Goal: Information Seeking & Learning: Understand process/instructions

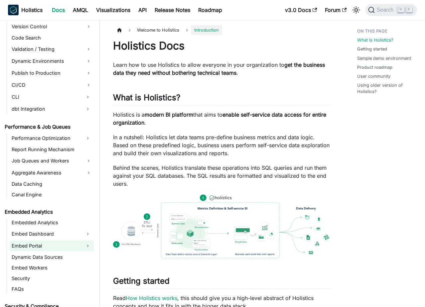
click at [54, 244] on link "Embed Portal" at bounding box center [46, 246] width 72 height 11
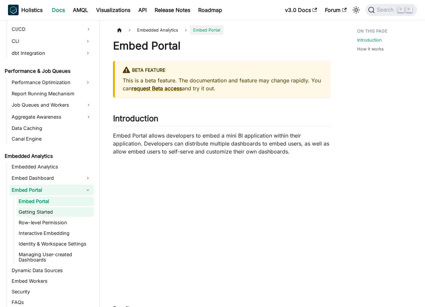
scroll to position [588, 0]
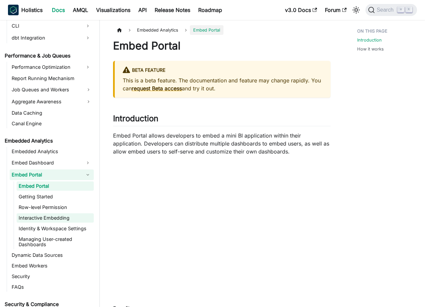
click at [67, 213] on link "Interactive Embedding" at bounding box center [55, 217] width 77 height 9
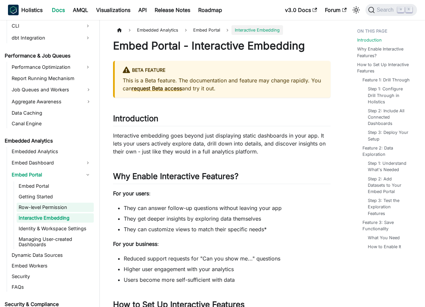
click at [67, 207] on link "Row-level Permission" at bounding box center [55, 207] width 77 height 9
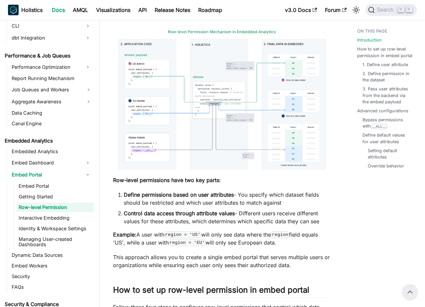
scroll to position [127, 0]
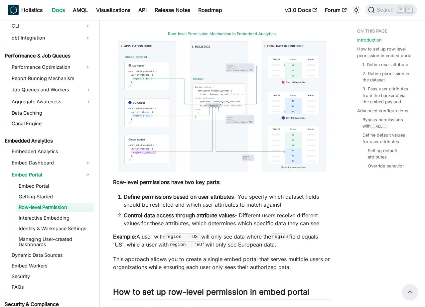
click at [236, 118] on img at bounding box center [221, 101] width 217 height 149
